Goal: Task Accomplishment & Management: Complete application form

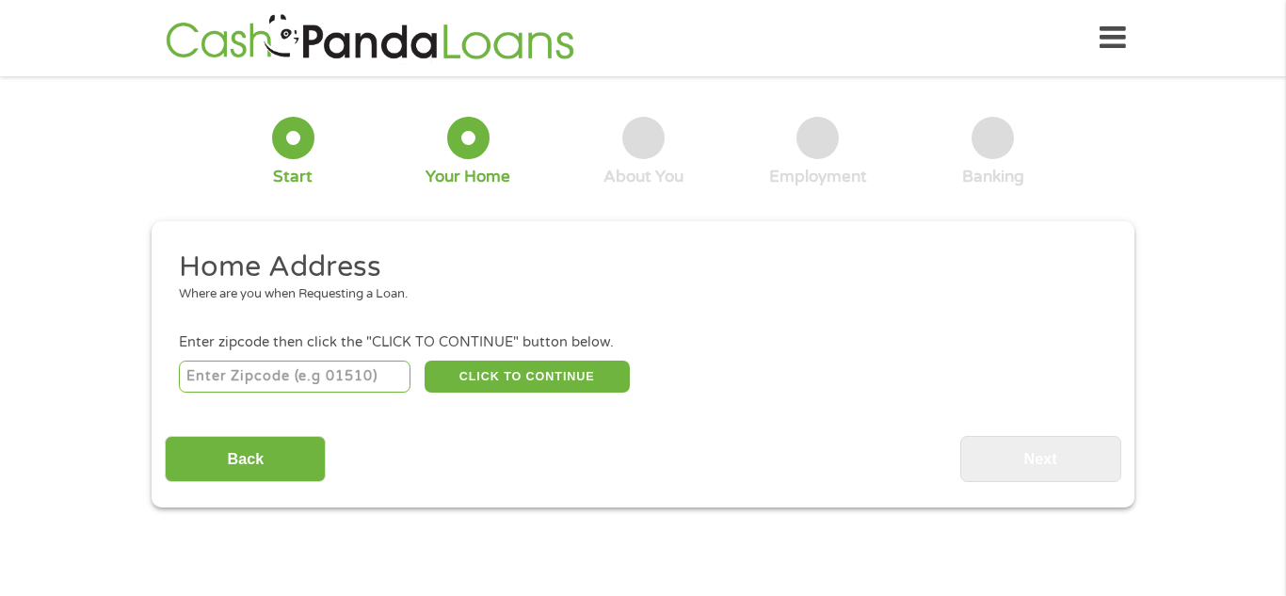
click at [323, 366] on input "number" at bounding box center [295, 377] width 233 height 32
type input "77093"
click at [558, 383] on button "CLICK TO CONTINUE" at bounding box center [527, 377] width 205 height 32
type input "77093"
type input "[GEOGRAPHIC_DATA]"
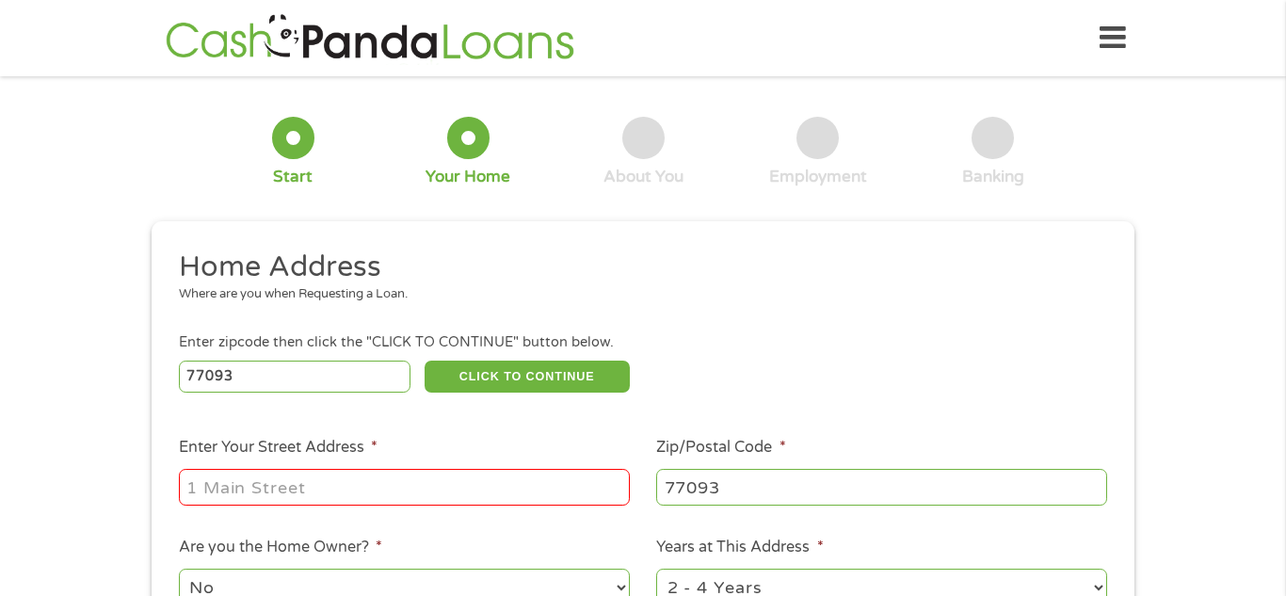
click at [477, 488] on input "Enter Your Street Address *" at bounding box center [404, 487] width 451 height 36
type input "[STREET_ADDRESS][PERSON_NAME]"
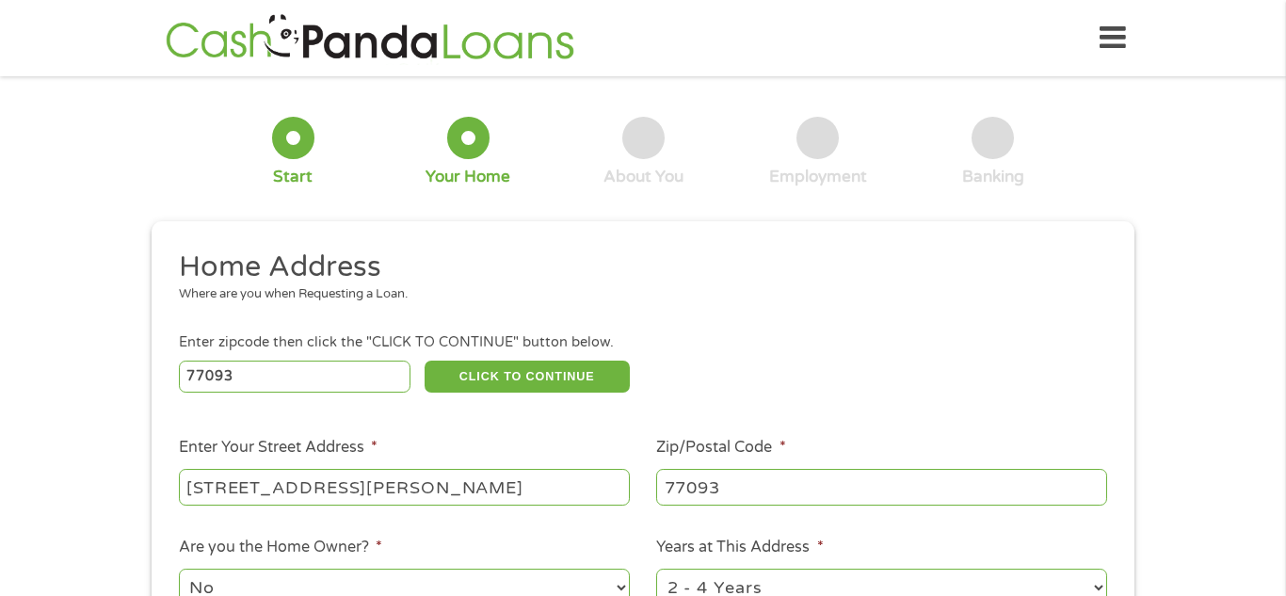
click at [771, 303] on div "Where are you when Requesting a Loan." at bounding box center [636, 294] width 915 height 19
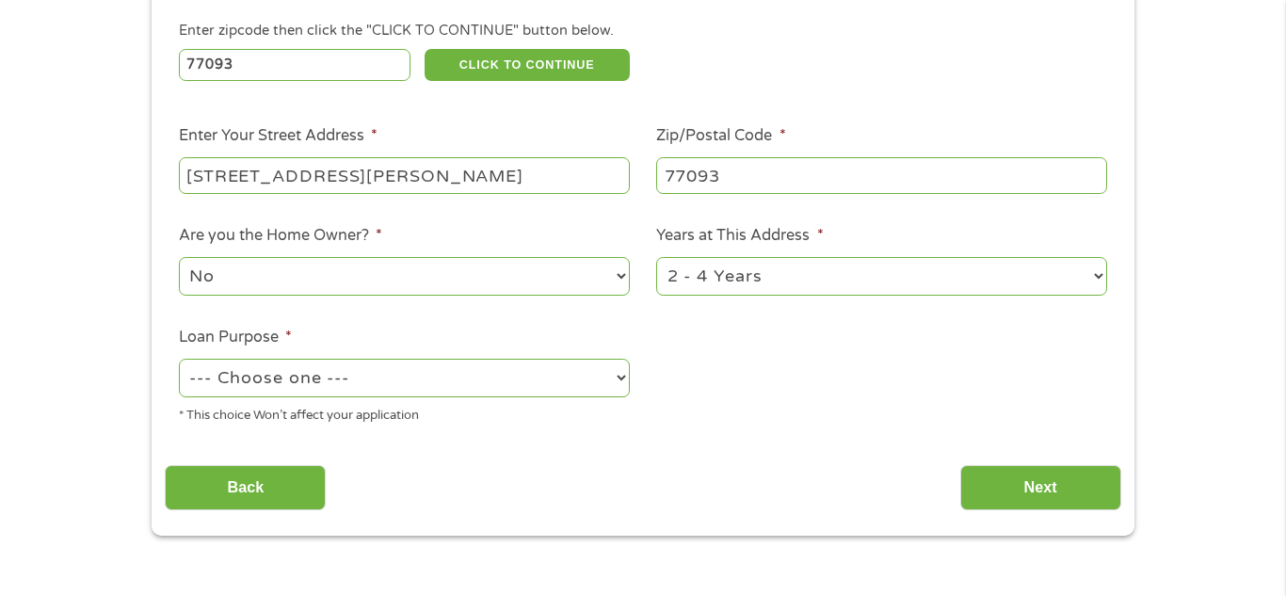
scroll to position [339, 0]
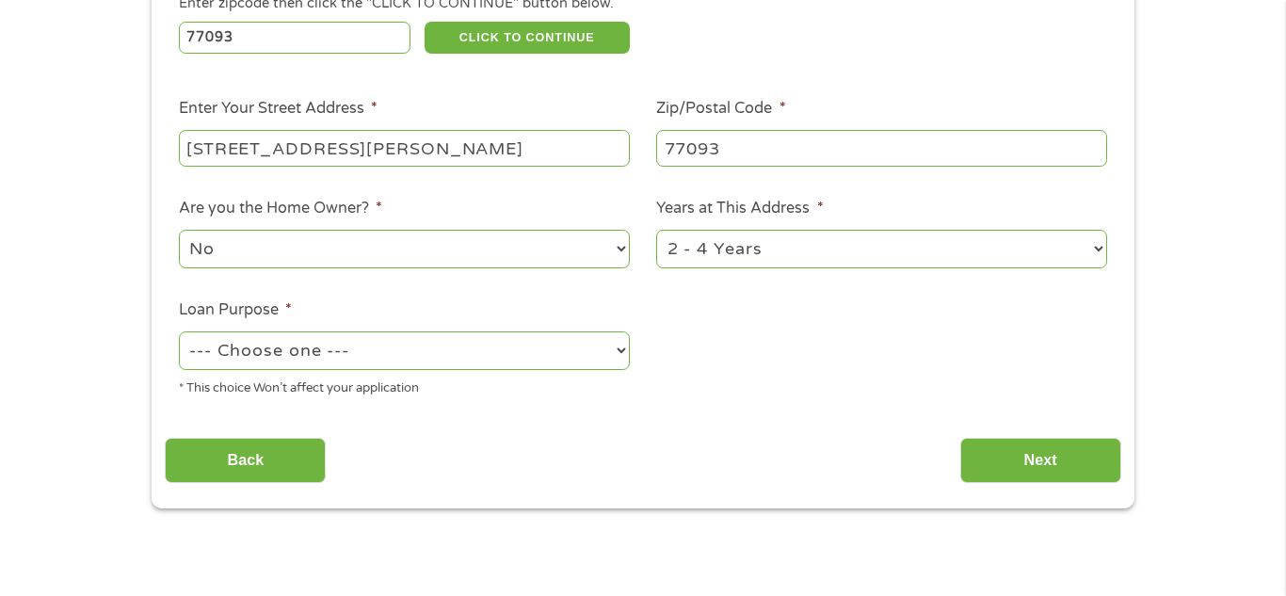
click at [1097, 251] on select "1 Year or less 1 - 2 Years 2 - 4 Years Over 4 Years" at bounding box center [881, 249] width 451 height 39
select select "60months"
click at [656, 232] on select "1 Year or less 1 - 2 Years 2 - 4 Years Over 4 Years" at bounding box center [881, 249] width 451 height 39
click at [620, 358] on select "--- Choose one --- Pay Bills Debt Consolidation Home Improvement Major Purchase…" at bounding box center [404, 351] width 451 height 39
select select "paybills"
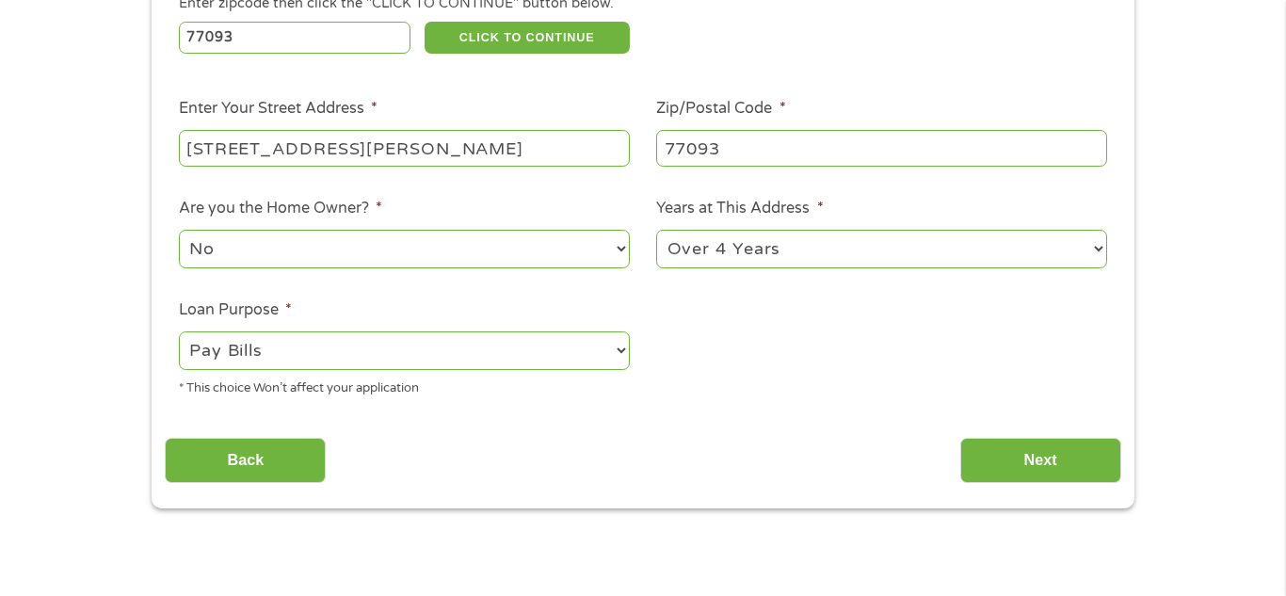
click at [179, 333] on select "--- Choose one --- Pay Bills Debt Consolidation Home Improvement Major Purchase…" at bounding box center [404, 351] width 451 height 39
click at [1029, 476] on input "Next" at bounding box center [1041, 461] width 161 height 46
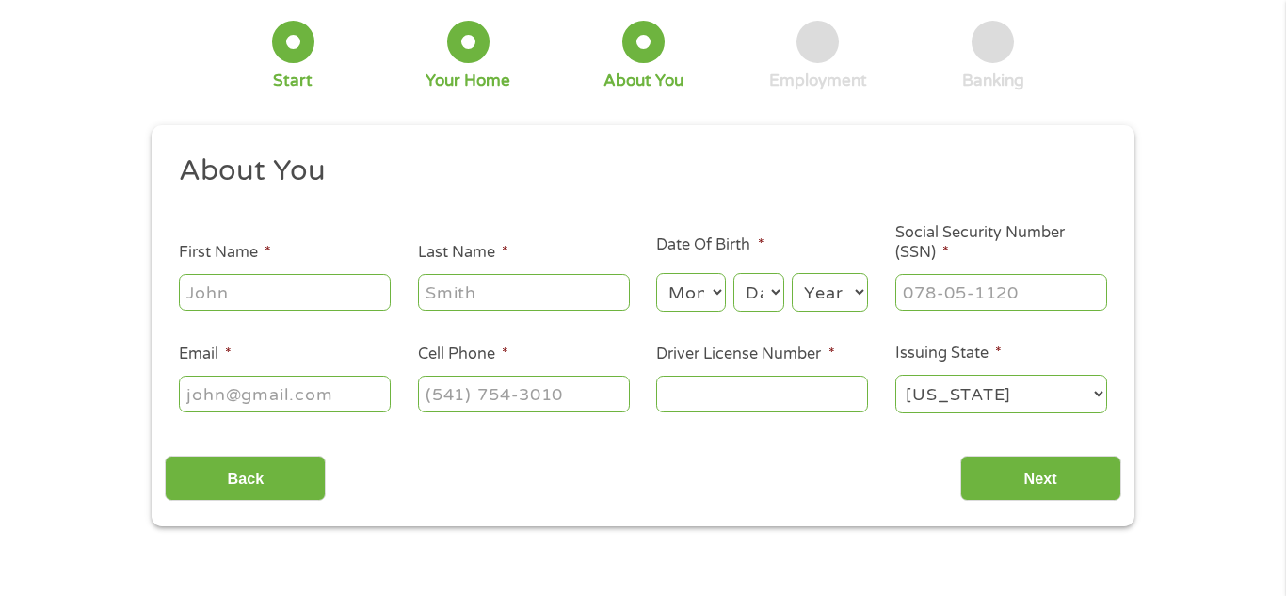
scroll to position [0, 0]
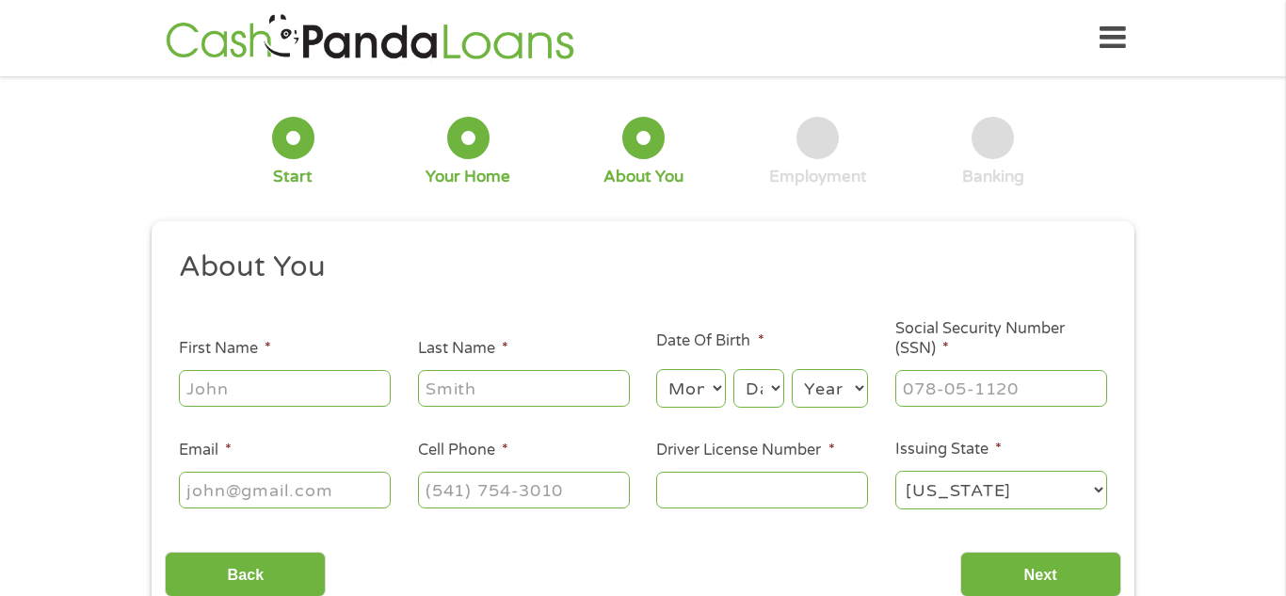
click at [1046, 253] on h2 "About You" at bounding box center [636, 268] width 915 height 38
click at [280, 397] on input "First Name *" at bounding box center [285, 388] width 212 height 36
type input "[PERSON_NAME]"
type input "[EMAIL_ADDRESS][DOMAIN_NAME]"
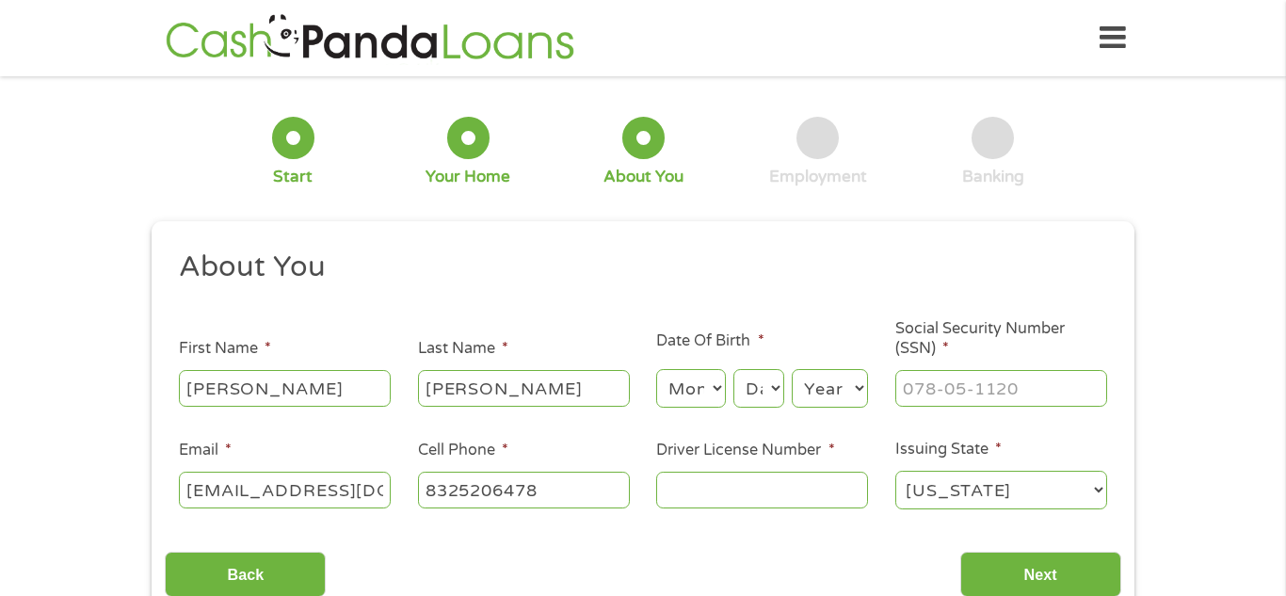
type input "[PHONE_NUMBER]"
click at [711, 383] on select "Month 1 2 3 4 5 6 7 8 9 10 11 12" at bounding box center [690, 388] width 69 height 39
select select "8"
click at [656, 369] on select "Month 1 2 3 4 5 6 7 8 9 10 11 12" at bounding box center [690, 388] width 69 height 39
click at [771, 390] on select "Day 1 2 3 4 5 6 7 8 9 10 11 12 13 14 15 16 17 18 19 20 21 22 23 24 25 26 27 28 …" at bounding box center [759, 388] width 51 height 39
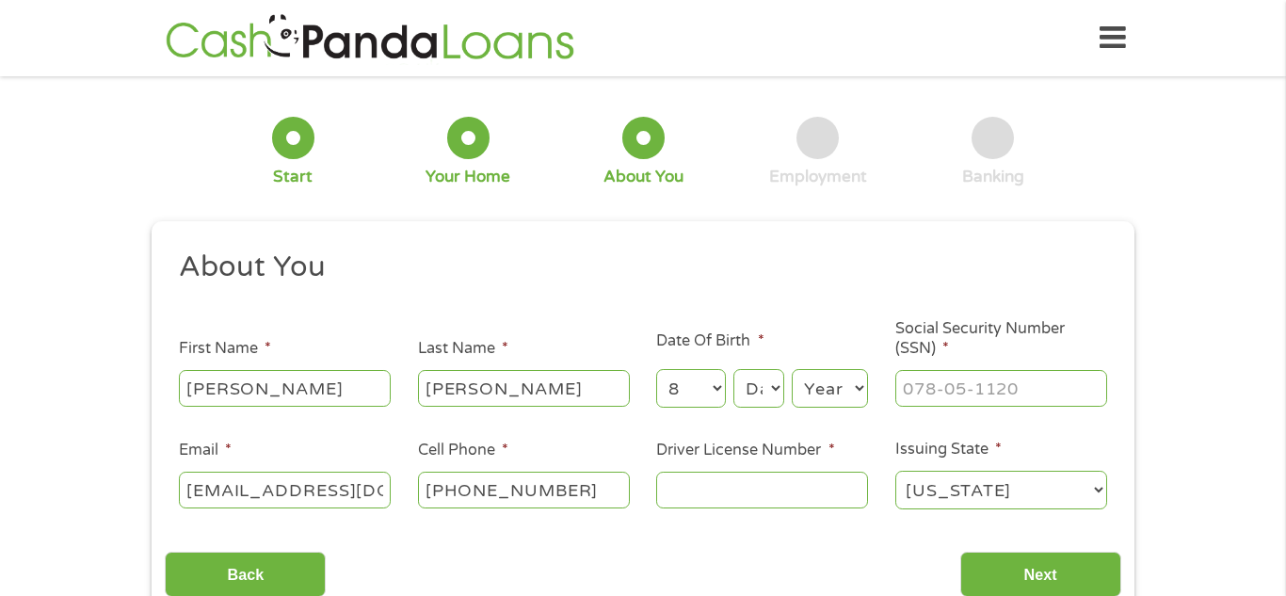
select select "7"
click at [734, 369] on select "Day 1 2 3 4 5 6 7 8 9 10 11 12 13 14 15 16 17 18 19 20 21 22 23 24 25 26 27 28 …" at bounding box center [759, 388] width 51 height 39
click at [853, 392] on select "Year [DATE] 2006 2005 2004 2003 2002 2001 2000 1999 1998 1997 1996 1995 1994 19…" at bounding box center [830, 388] width 76 height 39
select select "1978"
click at [792, 369] on select "Year [DATE] 2006 2005 2004 2003 2002 2001 2000 1999 1998 1997 1996 1995 1994 19…" at bounding box center [830, 388] width 76 height 39
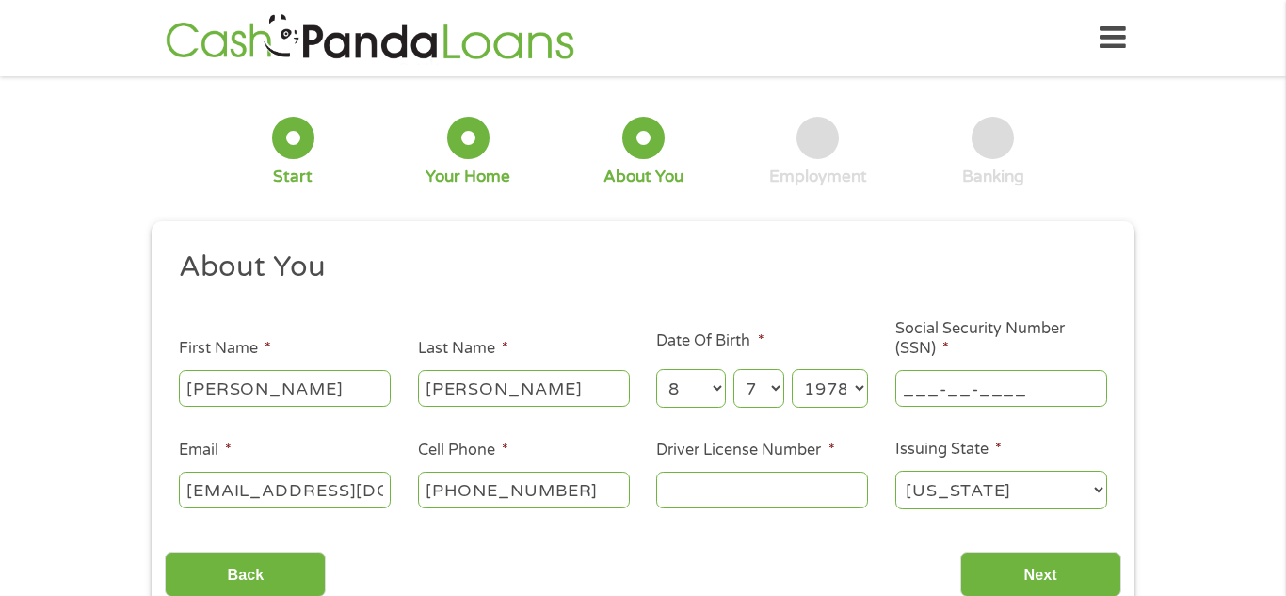
click at [970, 399] on input "___-__-____" at bounding box center [1002, 388] width 212 height 36
type input "436-35-4018"
click at [833, 502] on input "Driver License Number *" at bounding box center [762, 490] width 212 height 36
type input "18438107"
click at [1022, 574] on input "Next" at bounding box center [1041, 575] width 161 height 46
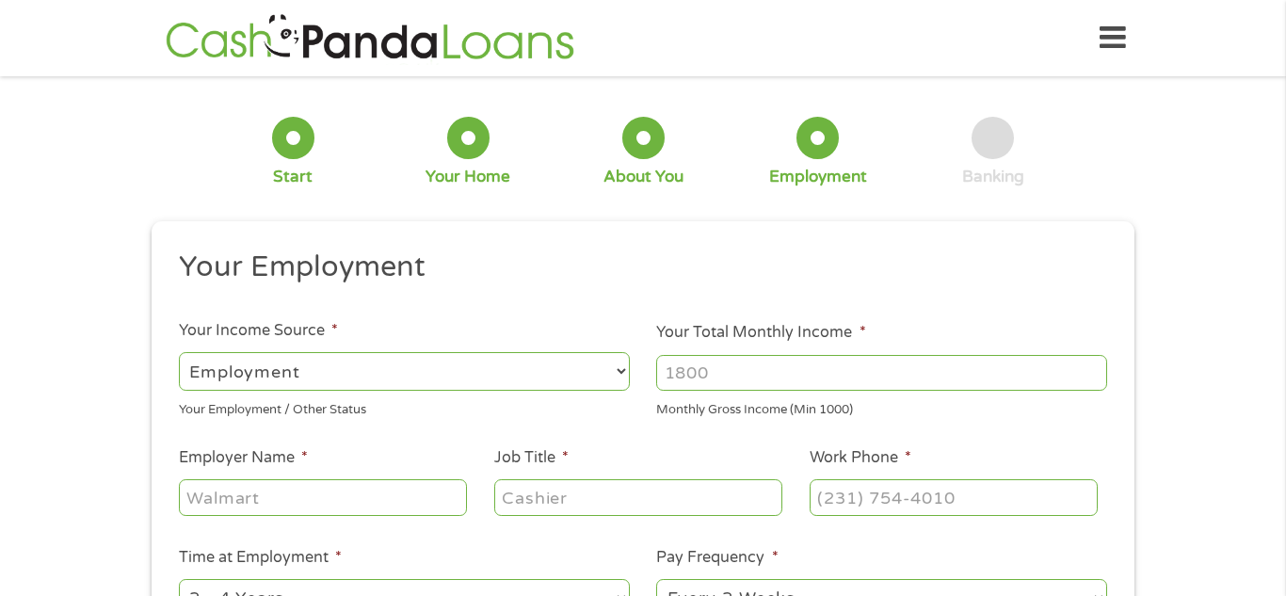
scroll to position [8, 8]
click at [768, 369] on input "Your Total Monthly Income *" at bounding box center [881, 373] width 451 height 36
type input "1900"
click at [372, 493] on input "Employer Name *" at bounding box center [323, 497] width 288 height 36
type input "[PERSON_NAME] Inc"
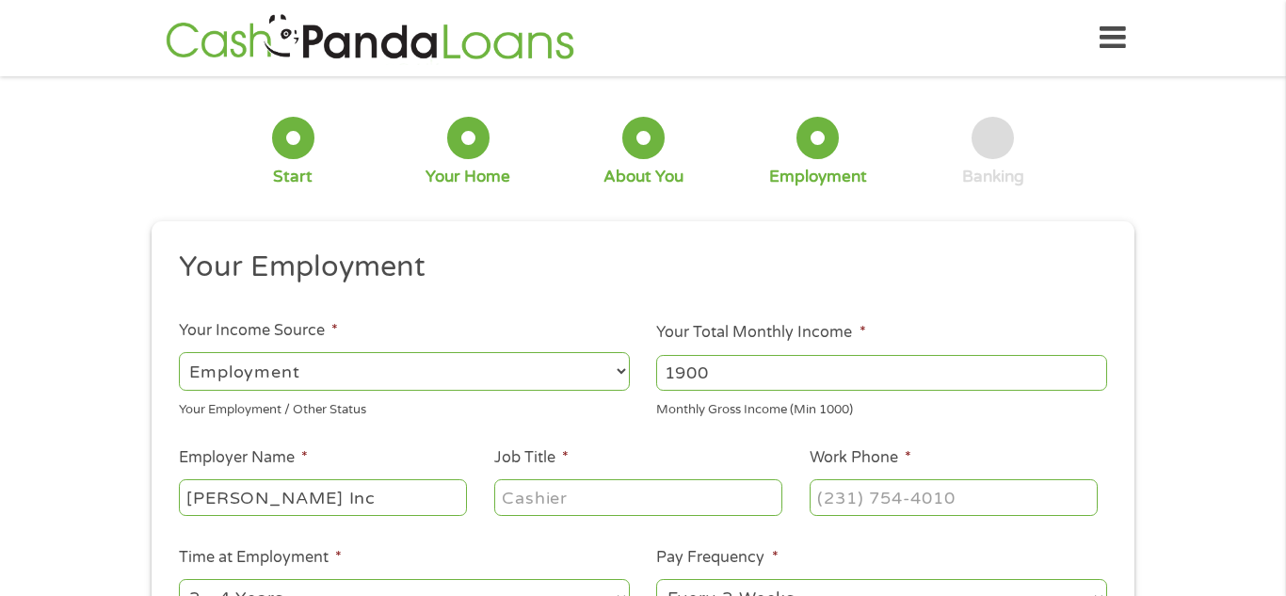
click at [553, 509] on input "Job Title *" at bounding box center [638, 497] width 288 height 36
type input "Supervisor"
click at [866, 495] on input "(___) ___-____" at bounding box center [954, 497] width 288 height 36
type input "[PHONE_NUMBER]"
click at [913, 526] on ul "Your Employment Your Income Source * --- Choose one --- Employment [DEMOGRAPHIC…" at bounding box center [643, 493] width 956 height 488
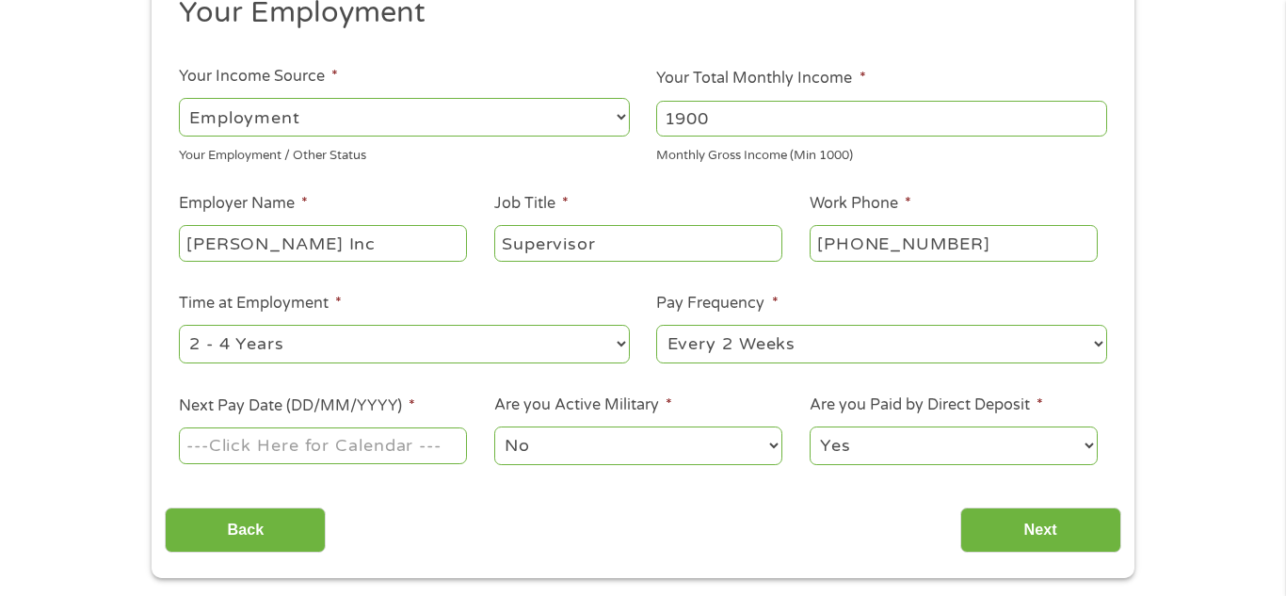
scroll to position [301, 0]
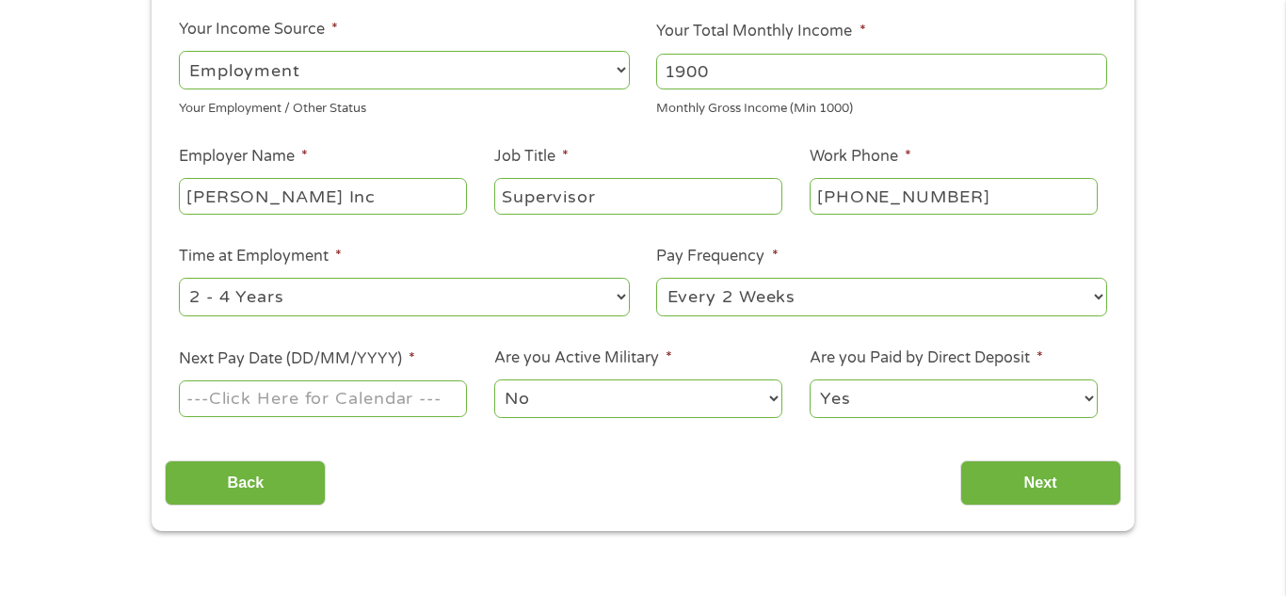
click at [613, 299] on select "--- Choose one --- 1 Year or less 1 - 2 Years 2 - 4 Years Over 4 Years" at bounding box center [404, 297] width 451 height 39
select select "60months"
click at [179, 278] on select "--- Choose one --- 1 Year or less 1 - 2 Years 2 - 4 Years Over 4 Years" at bounding box center [404, 297] width 451 height 39
click at [388, 400] on input "Next Pay Date (DD/MM/YYYY) *" at bounding box center [323, 398] width 288 height 36
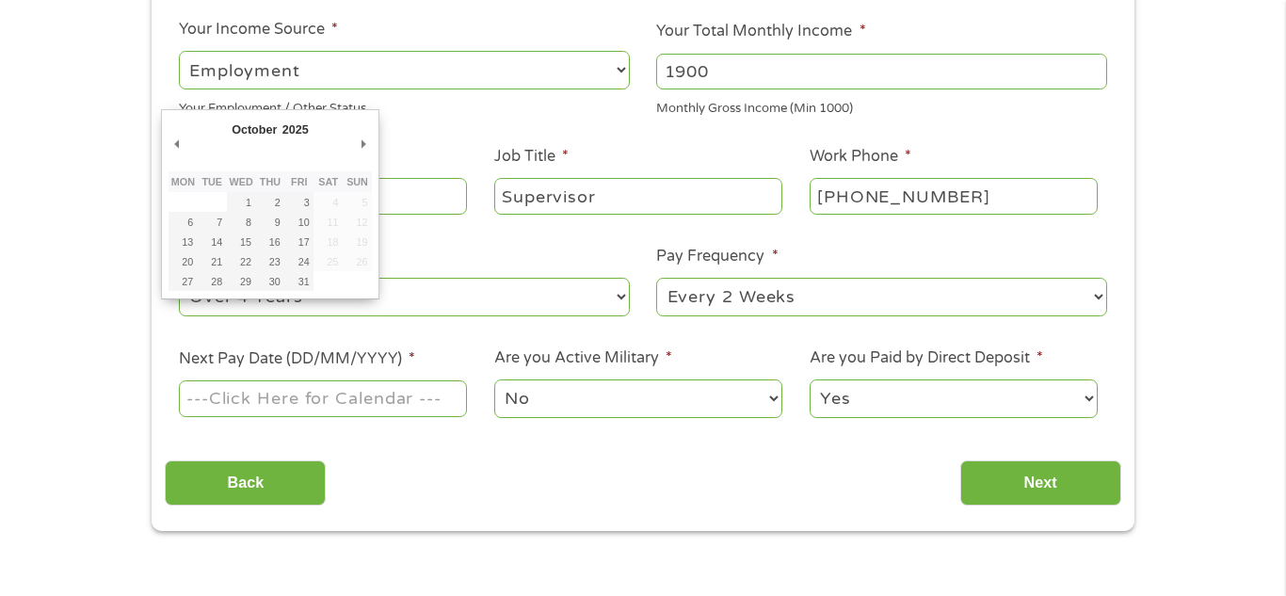
click at [329, 230] on td "11" at bounding box center [328, 222] width 29 height 20
click at [332, 222] on td "11" at bounding box center [328, 222] width 29 height 20
type input "[DATE]"
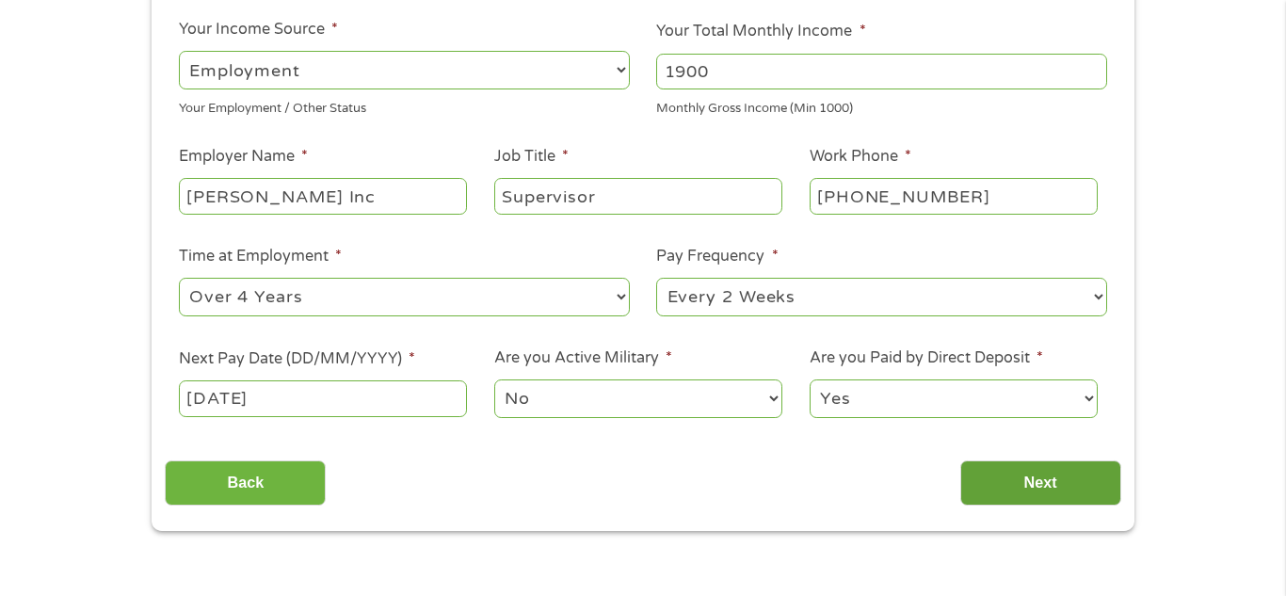
click at [1012, 493] on input "Next" at bounding box center [1041, 484] width 161 height 46
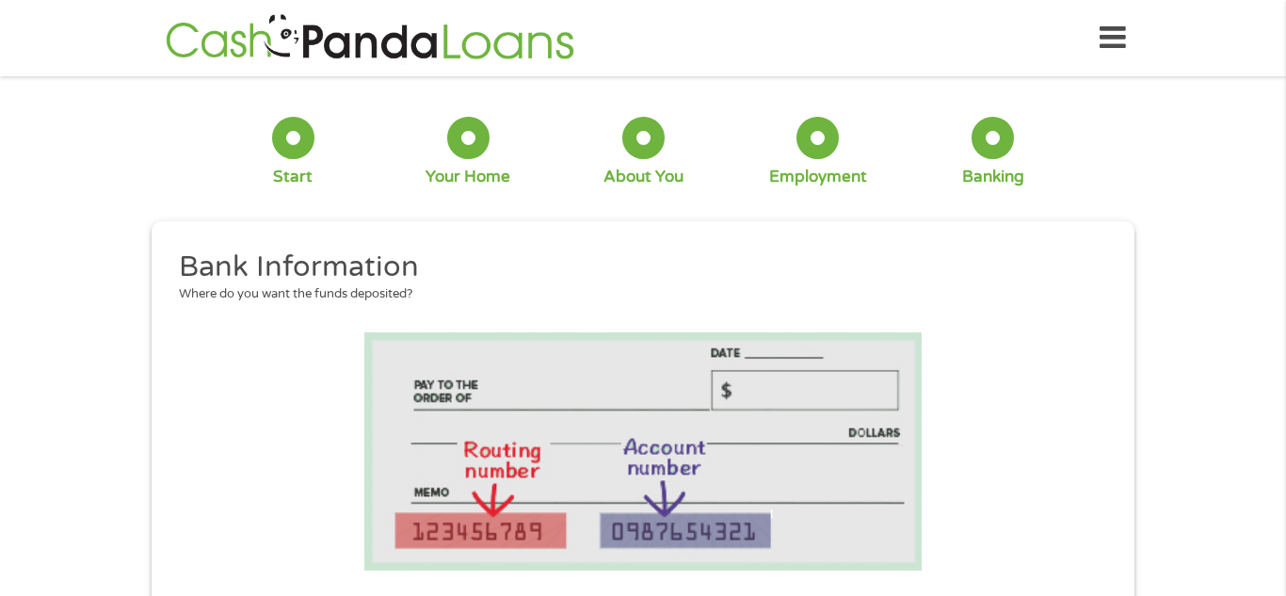
scroll to position [45, 8]
click at [1011, 493] on li at bounding box center [643, 451] width 956 height 238
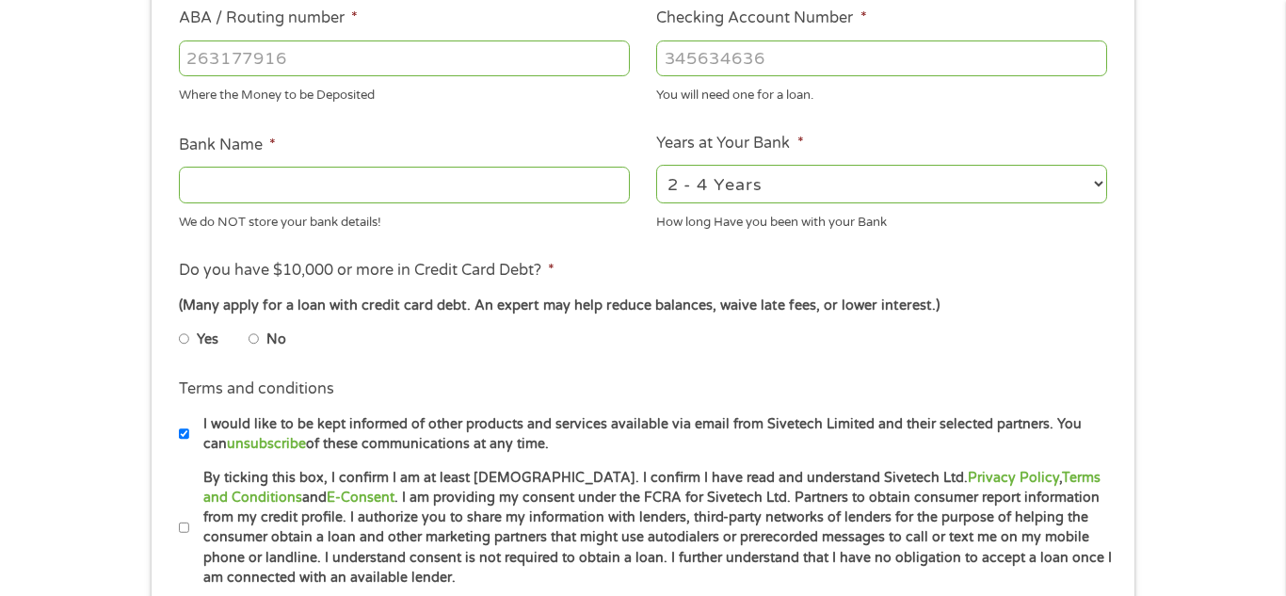
scroll to position [603, 0]
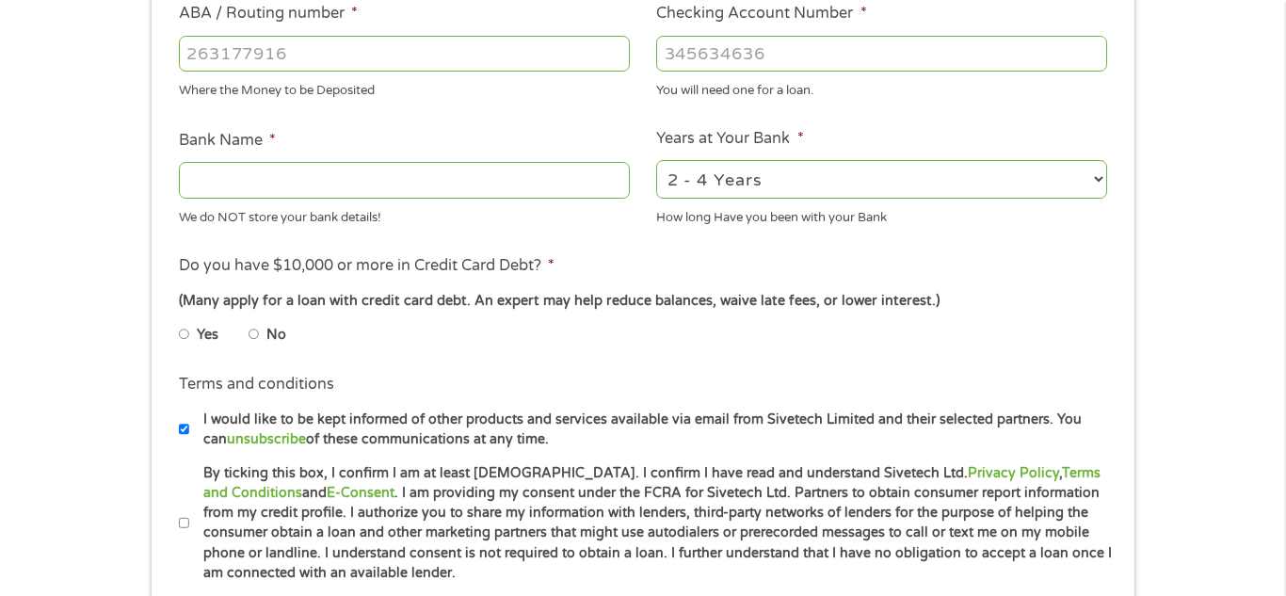
click at [542, 181] on input "Bank Name *" at bounding box center [404, 180] width 451 height 36
type input "meta"
